Goal: Information Seeking & Learning: Find specific fact

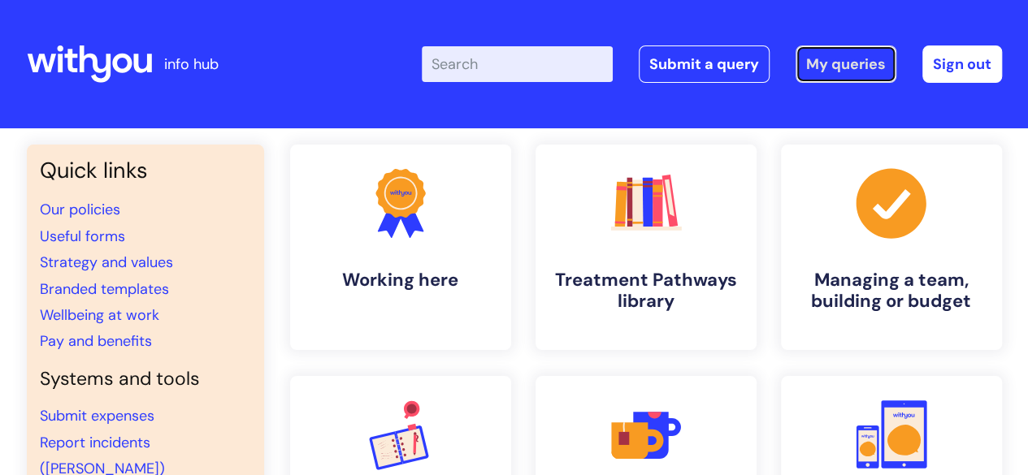
click at [835, 59] on link "My queries" at bounding box center [846, 64] width 101 height 37
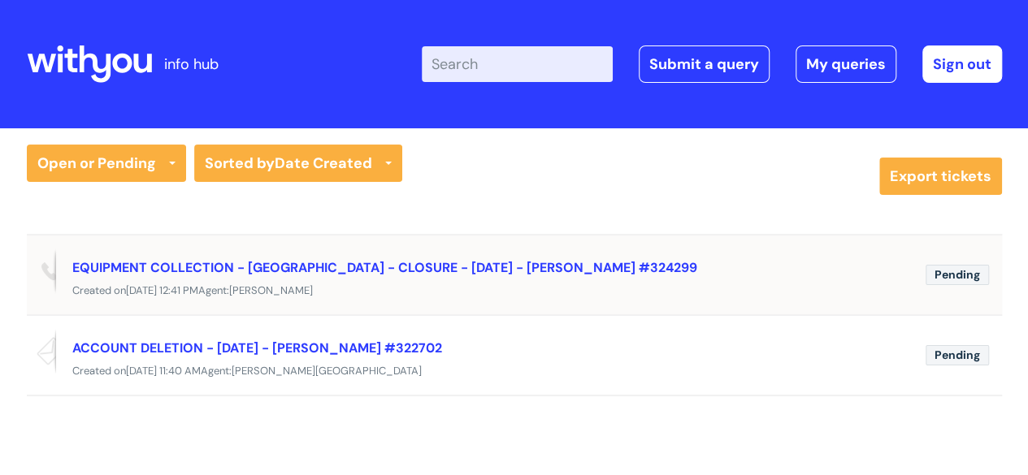
scroll to position [29, 0]
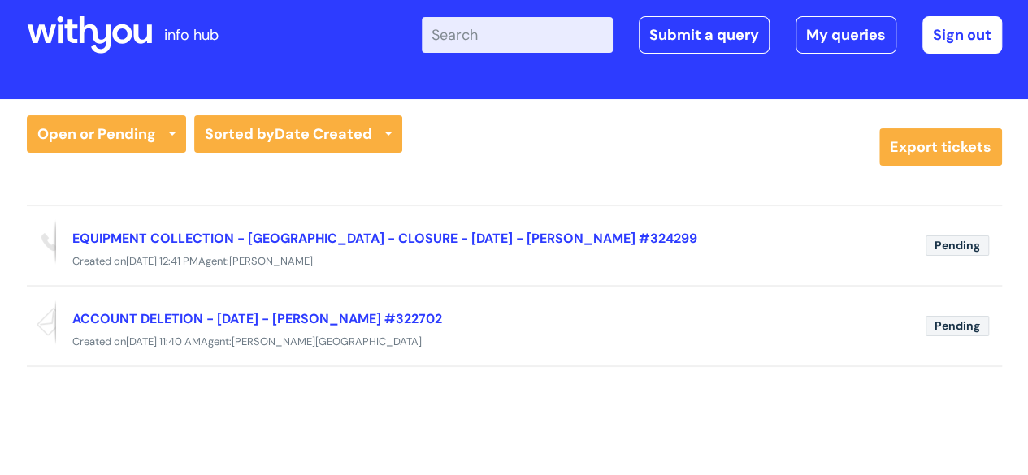
click at [107, 38] on icon at bounding box center [95, 34] width 32 height 37
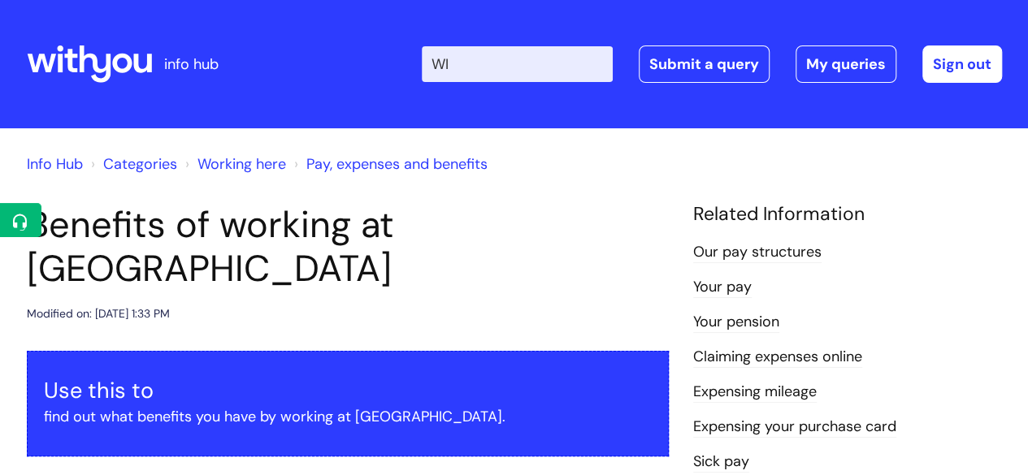
click at [554, 58] on input "WI" at bounding box center [517, 64] width 191 height 36
type input "WIFI"
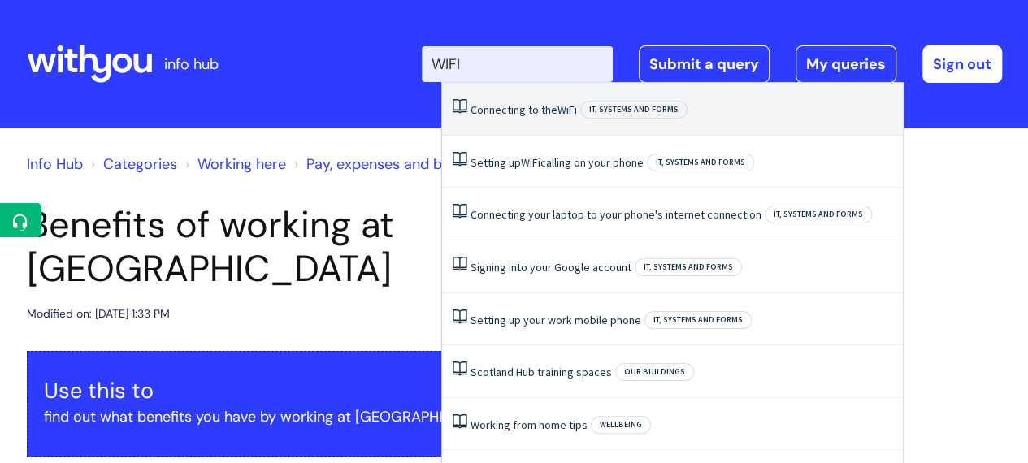
click at [532, 108] on link "Connecting to the WiFi" at bounding box center [524, 109] width 106 height 15
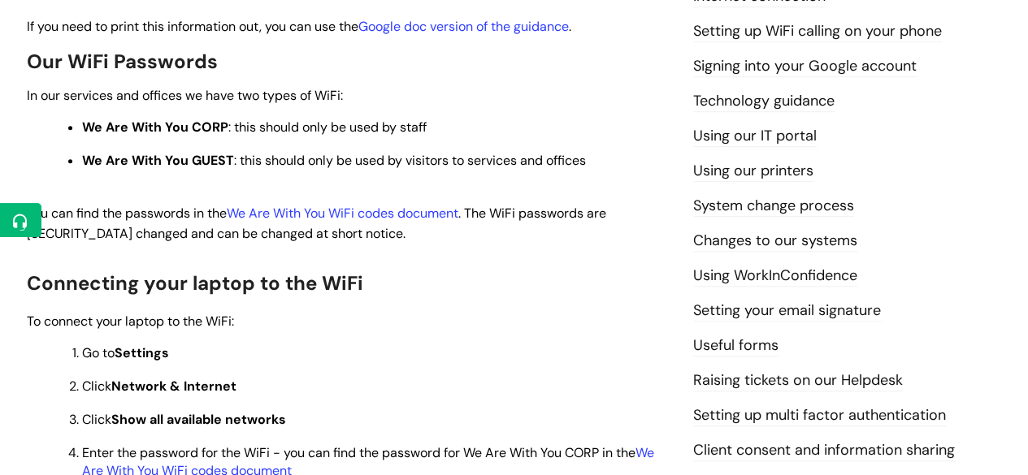
scroll to position [434, 0]
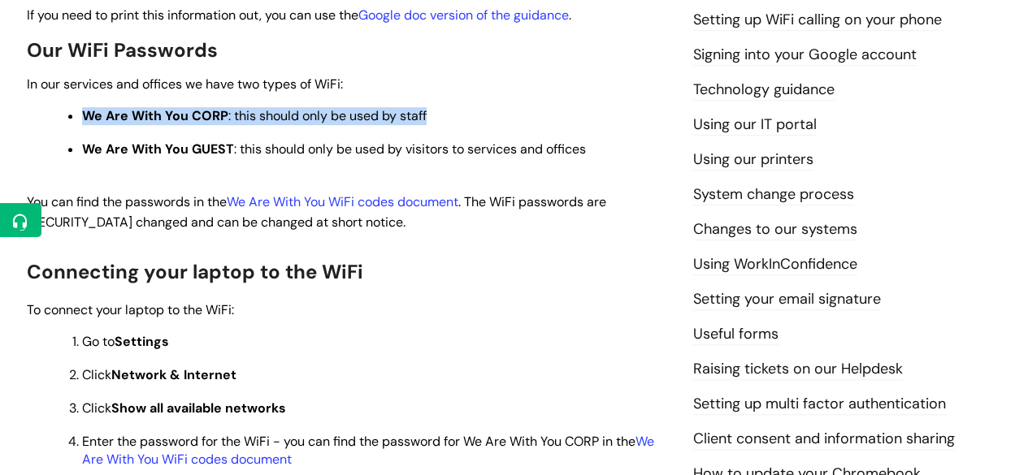
drag, startPoint x: 76, startPoint y: 110, endPoint x: 446, endPoint y: 123, distance: 370.0
click at [446, 123] on ul "We Are With You CORP : this should only be used by staff We Are With You GUEST …" at bounding box center [356, 132] width 626 height 54
copy span "We Are With You CORP : this should only be used by staff"
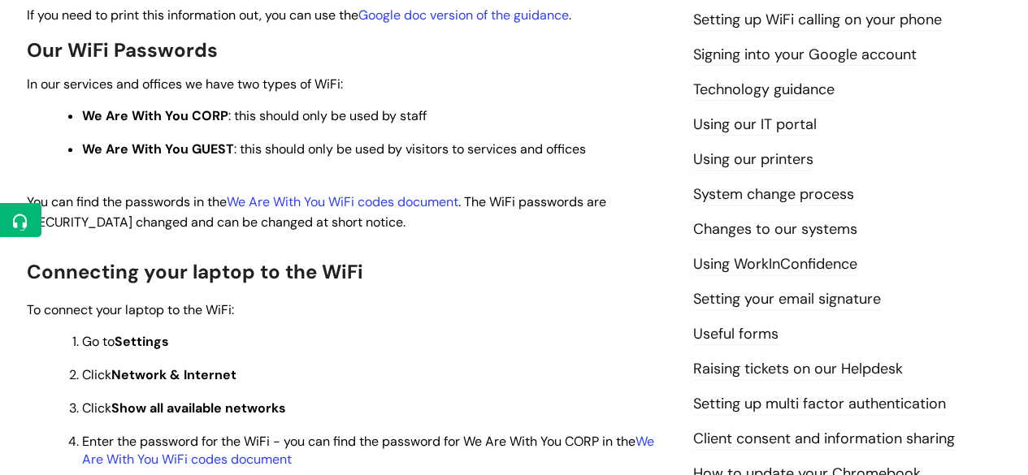
click at [332, 85] on span "In our services and offices we have two types of WiFi:" at bounding box center [185, 84] width 316 height 17
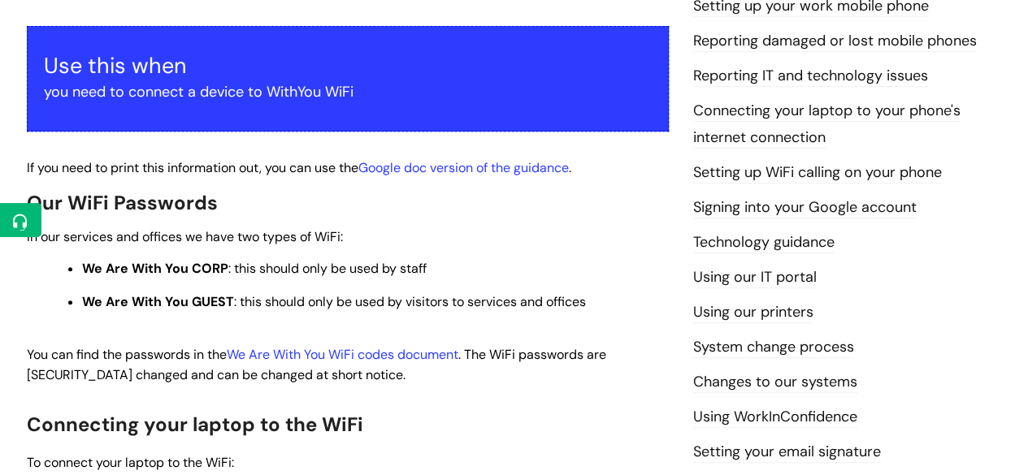
scroll to position [271, 0]
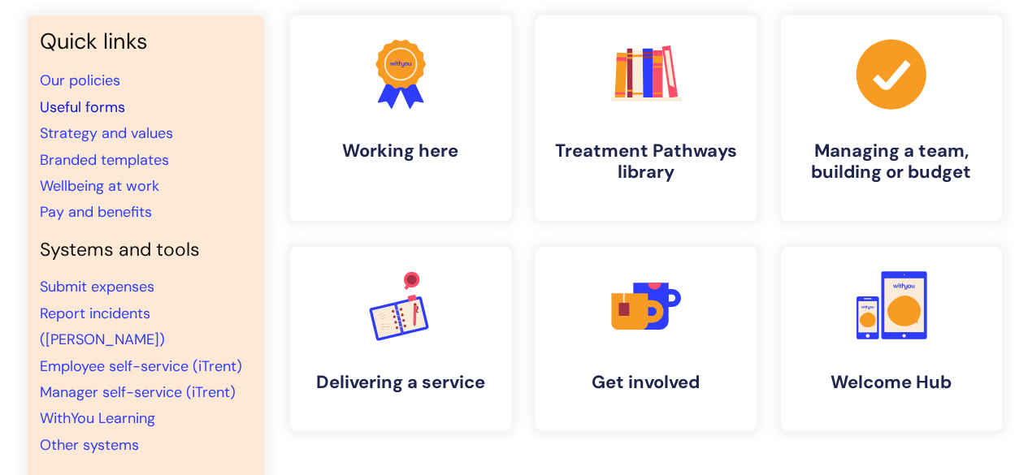
scroll to position [130, 0]
click at [65, 108] on link "Useful forms" at bounding box center [82, 107] width 85 height 20
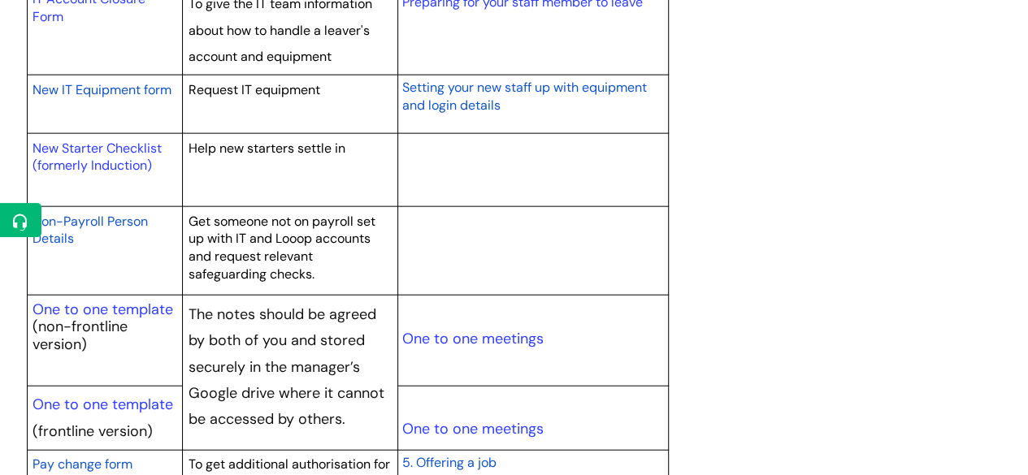
scroll to position [1803, 0]
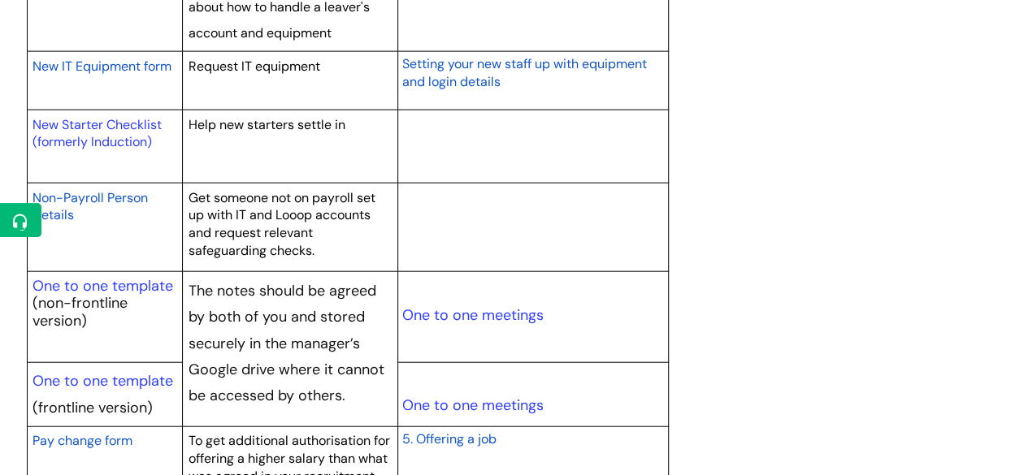
click at [750, 275] on div "Useful forms Modified on: [DATE] 9:32 AM Use this to Quickly find forms for a p…" at bounding box center [515, 49] width 1000 height 3297
